Goal: Transaction & Acquisition: Purchase product/service

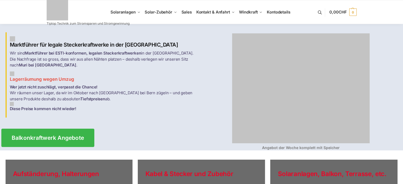
click at [79, 130] on link "Balkonkraftwerk Angebote" at bounding box center [47, 137] width 93 height 18
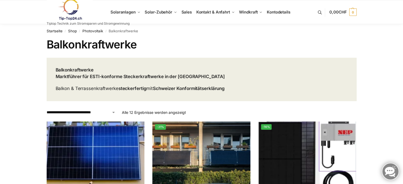
click at [322, 9] on button at bounding box center [323, 12] width 14 height 25
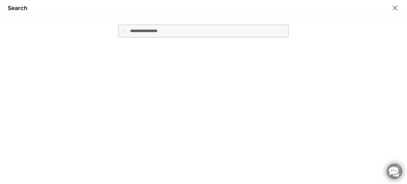
click at [217, 33] on input "Suche nach:" at bounding box center [203, 31] width 170 height 13
type input "*******"
click at [271, 25] on button "Suchen" at bounding box center [280, 28] width 18 height 6
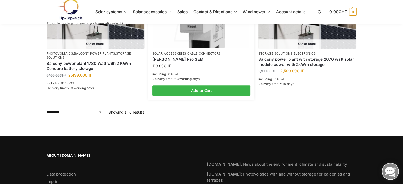
scroll to position [190, 0]
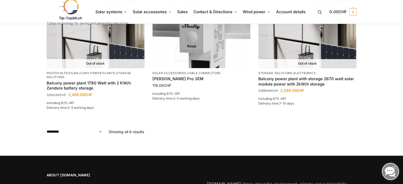
click at [137, 132] on font "Showing all 6 results" at bounding box center [126, 132] width 35 height 5
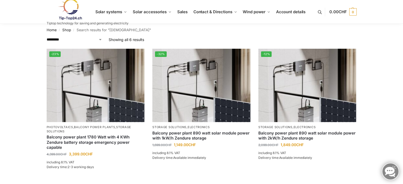
scroll to position [0, 0]
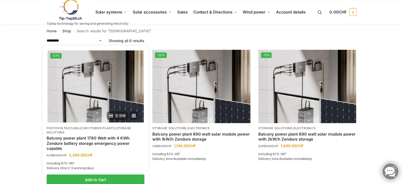
click at [75, 120] on img at bounding box center [95, 87] width 96 height 72
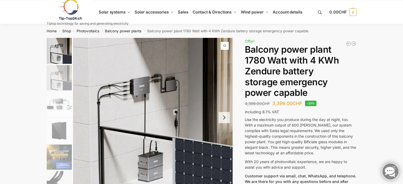
click at [72, 12] on img at bounding box center [70, 9] width 46 height 21
